Goal: Information Seeking & Learning: Learn about a topic

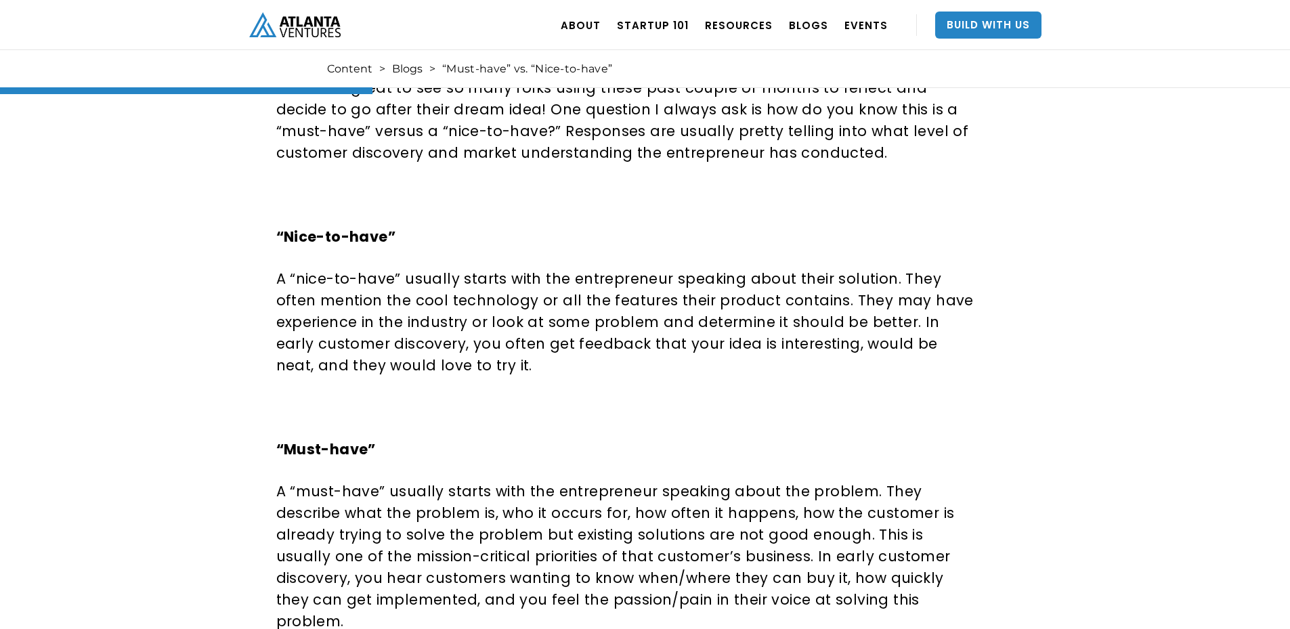
scroll to position [812, 0]
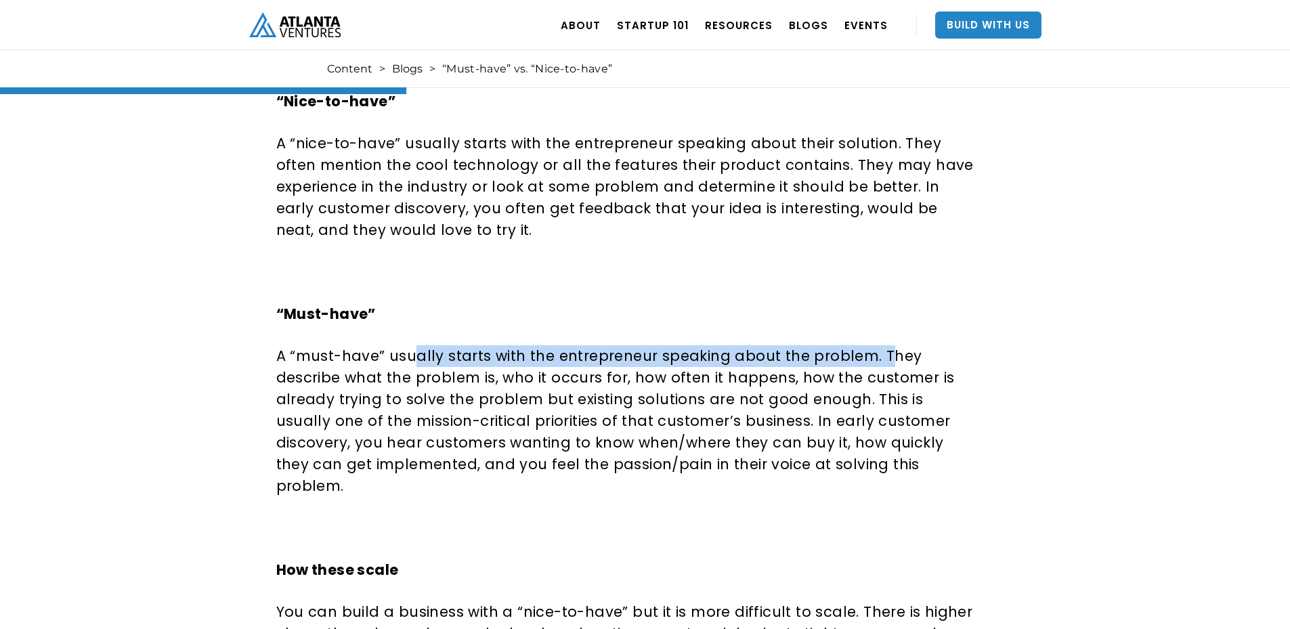
drag, startPoint x: 440, startPoint y: 355, endPoint x: 875, endPoint y: 351, distance: 434.7
click at [875, 351] on p "A “must-have” usually starts with the entrepreneur speaking about the problem. …" at bounding box center [626, 421] width 700 height 152
click at [860, 354] on p "A “must-have” usually starts with the entrepreneur speaking about the problem. …" at bounding box center [626, 421] width 700 height 152
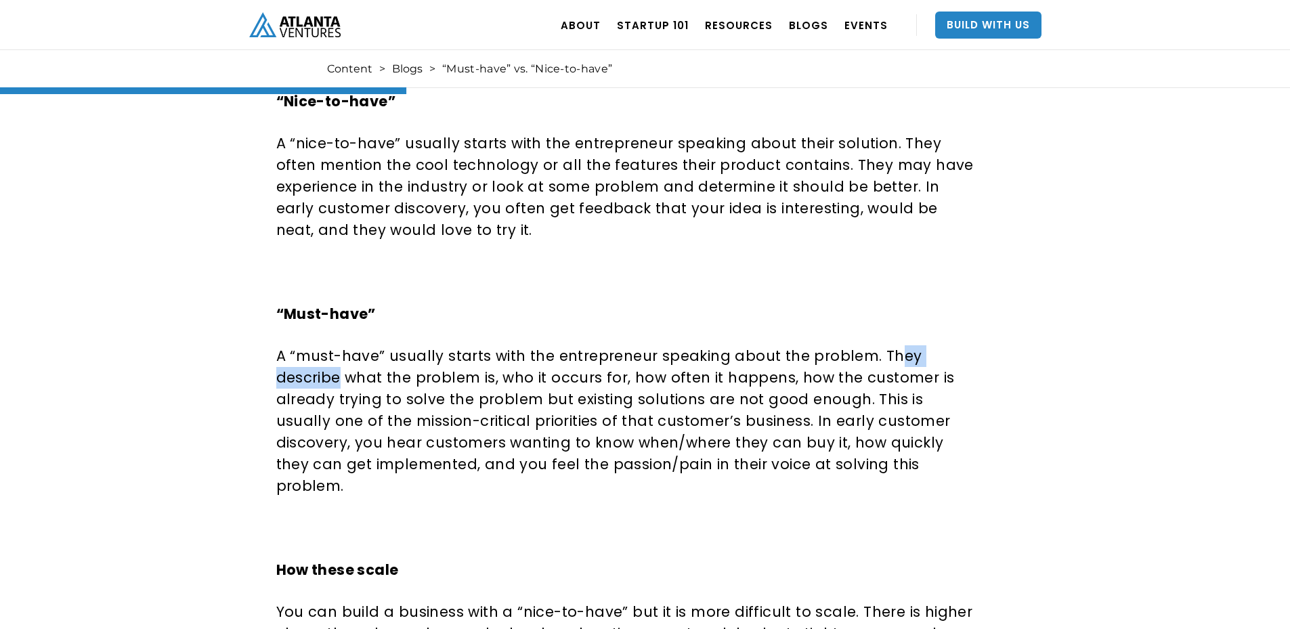
drag, startPoint x: 882, startPoint y: 353, endPoint x: 969, endPoint y: 351, distance: 86.7
click at [969, 351] on p "A “must-have” usually starts with the entrepreneur speaking about the problem. …" at bounding box center [626, 421] width 700 height 152
click at [296, 376] on p "A “must-have” usually starts with the entrepreneur speaking about the problem. …" at bounding box center [626, 421] width 700 height 152
drag, startPoint x: 821, startPoint y: 377, endPoint x: 938, endPoint y: 368, distance: 117.5
click at [938, 368] on p "A “must-have” usually starts with the entrepreneur speaking about the problem. …" at bounding box center [626, 421] width 700 height 152
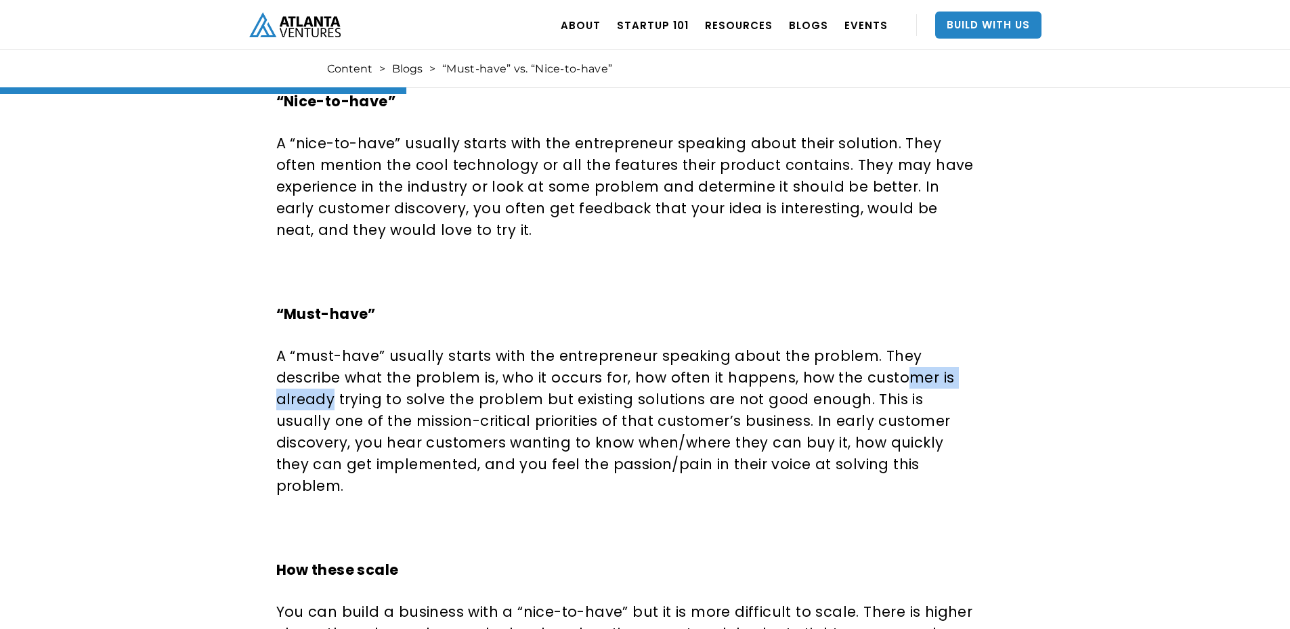
click at [940, 368] on p "A “must-have” usually starts with the entrepreneur speaking about the problem. …" at bounding box center [626, 421] width 700 height 152
drag, startPoint x: 655, startPoint y: 402, endPoint x: 761, endPoint y: 388, distance: 107.2
click at [747, 390] on p "A “must-have” usually starts with the entrepreneur speaking about the problem. …" at bounding box center [626, 421] width 700 height 152
click at [778, 391] on p "A “must-have” usually starts with the entrepreneur speaking about the problem. …" at bounding box center [626, 421] width 700 height 152
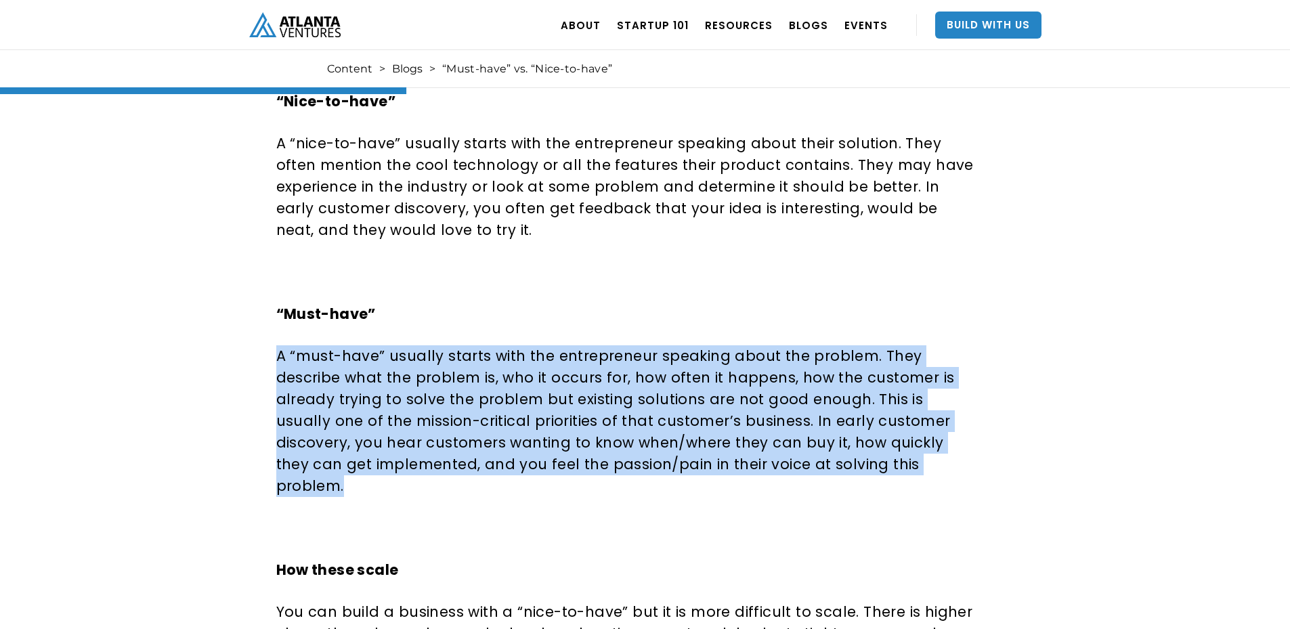
drag, startPoint x: 898, startPoint y: 466, endPoint x: 261, endPoint y: 343, distance: 649.6
click at [261, 343] on div "“Must-have” vs. “Nice-to-have” A.T. [PERSON_NAME] shares insight when it comes …" at bounding box center [642, 273] width 787 height 1881
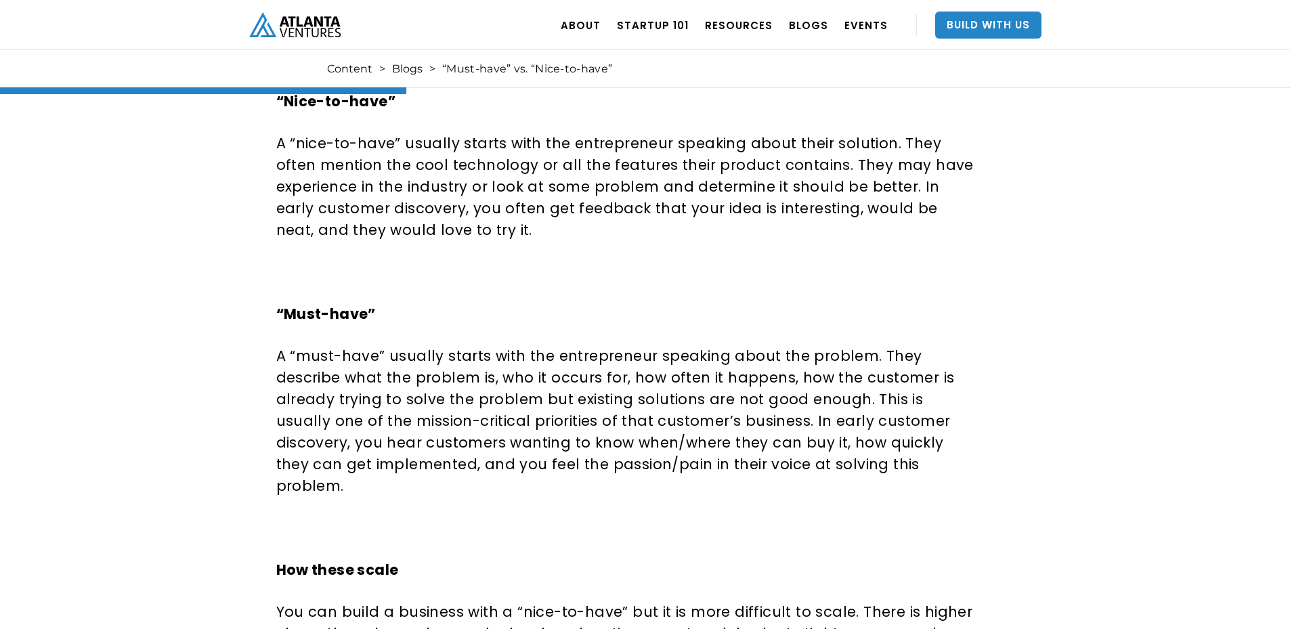
click at [1096, 226] on div "“Must-have” vs. “Nice-to-have” A.T. [PERSON_NAME] shares insight when it comes …" at bounding box center [645, 273] width 1290 height 2045
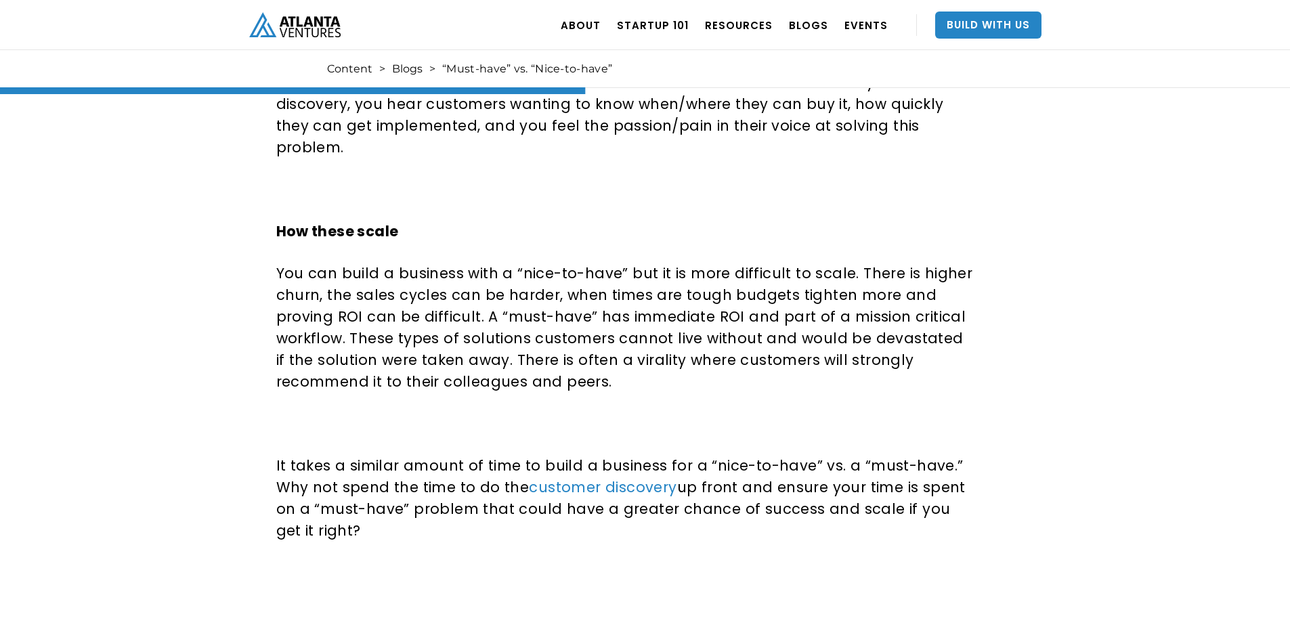
scroll to position [1286, 0]
